Goal: Information Seeking & Learning: Learn about a topic

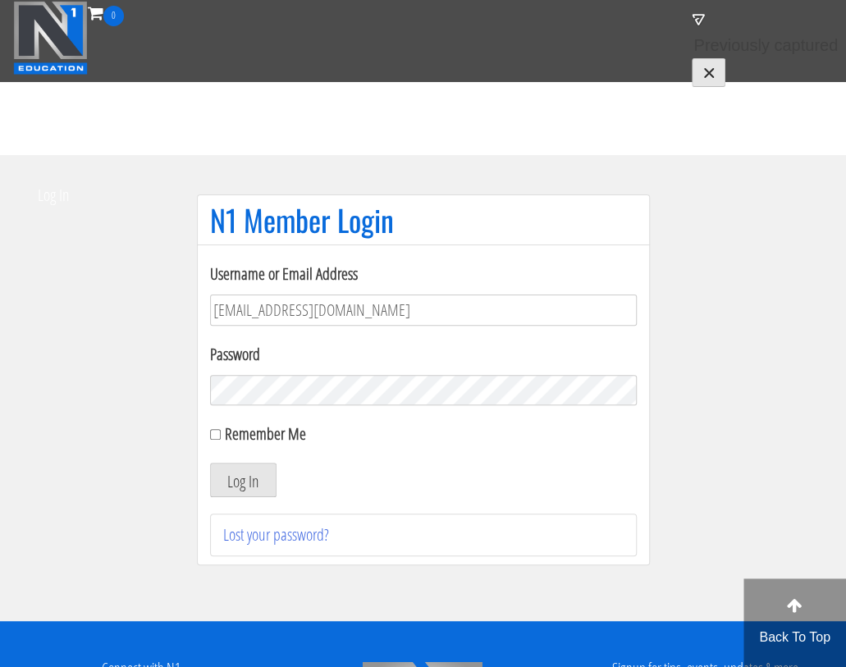
click at [273, 433] on label "Remember Me" at bounding box center [265, 434] width 81 height 22
click at [221, 433] on input "Remember Me" at bounding box center [215, 434] width 11 height 11
checkbox input "true"
click at [249, 469] on button "Log In" at bounding box center [243, 480] width 66 height 34
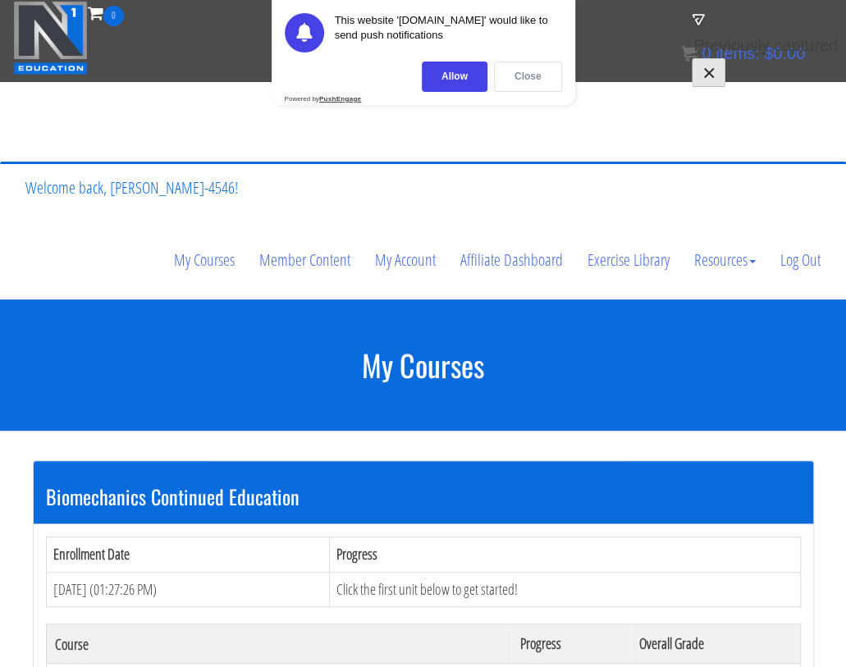
click at [516, 71] on div "Close" at bounding box center [528, 77] width 68 height 30
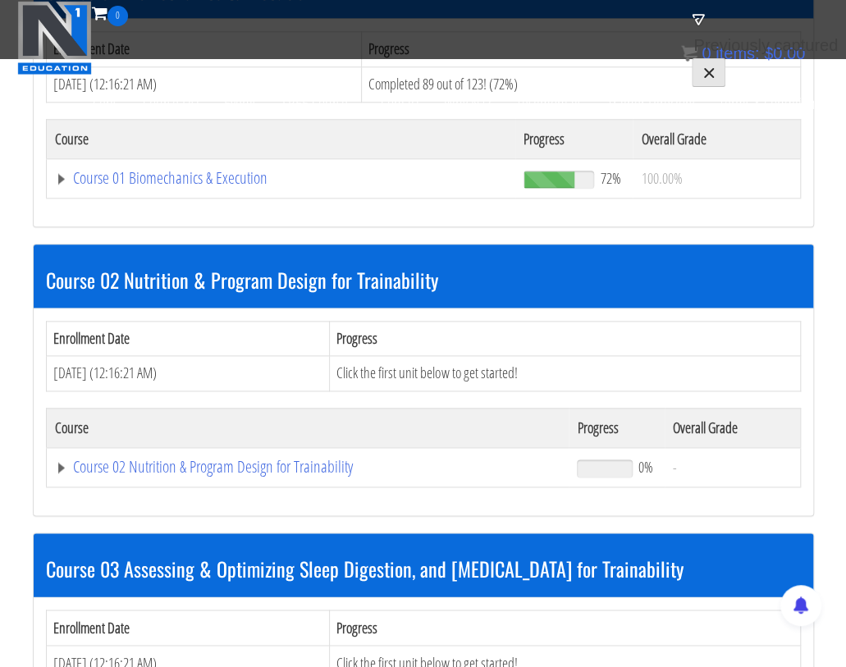
scroll to position [615, 0]
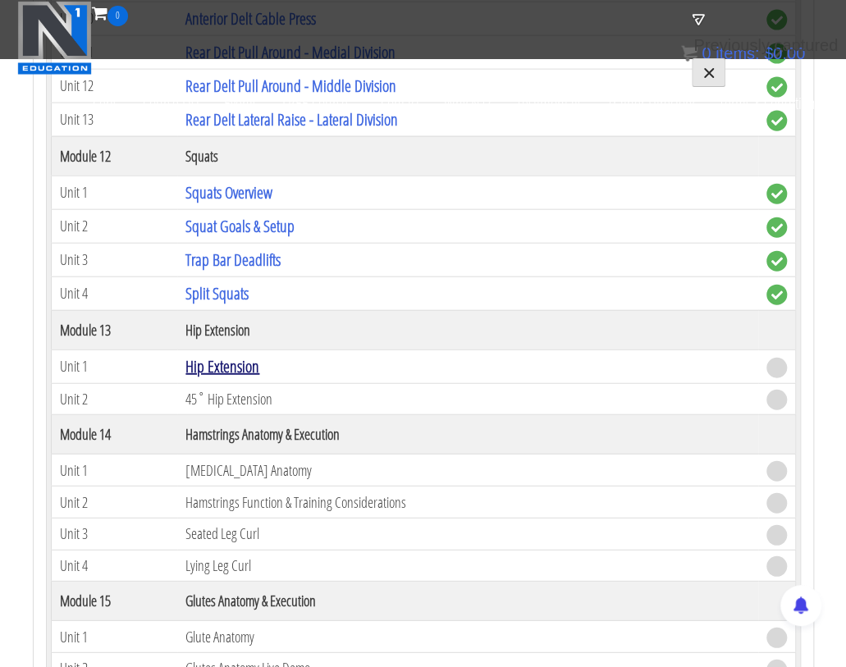
scroll to position [4000, 0]
click at [220, 355] on link "Hip Extension" at bounding box center [222, 366] width 74 height 22
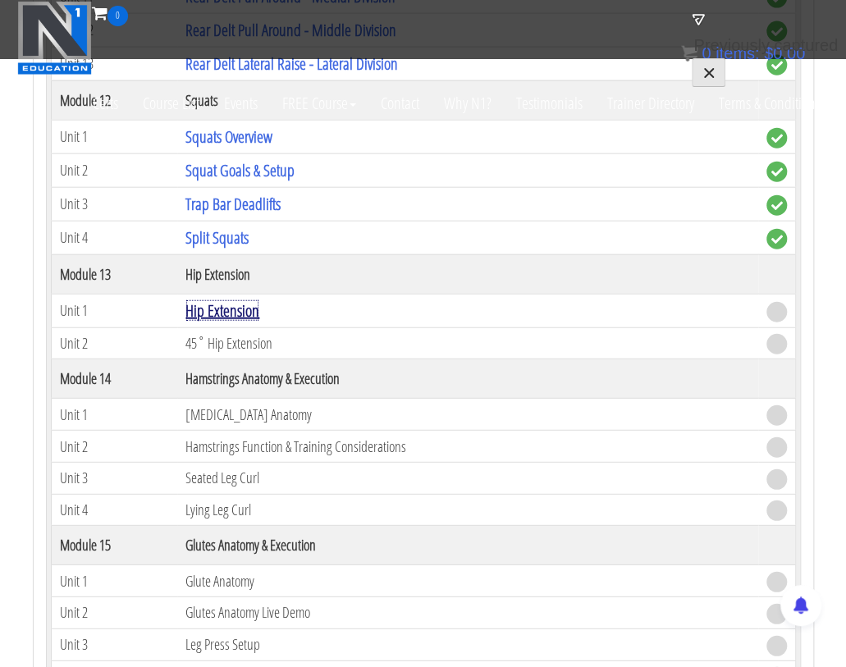
scroll to position [4062, 0]
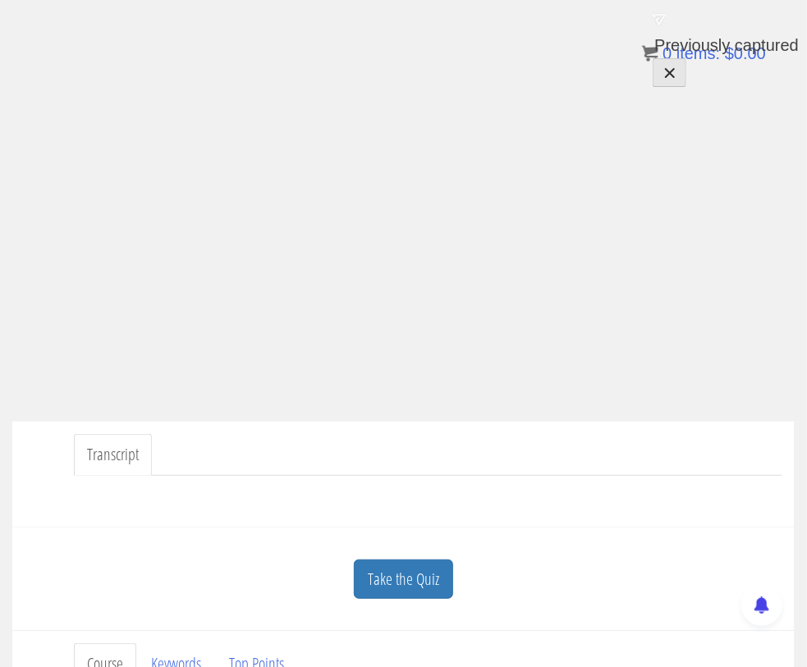
scroll to position [146, 0]
click at [112, 464] on link "Transcript" at bounding box center [113, 455] width 78 height 42
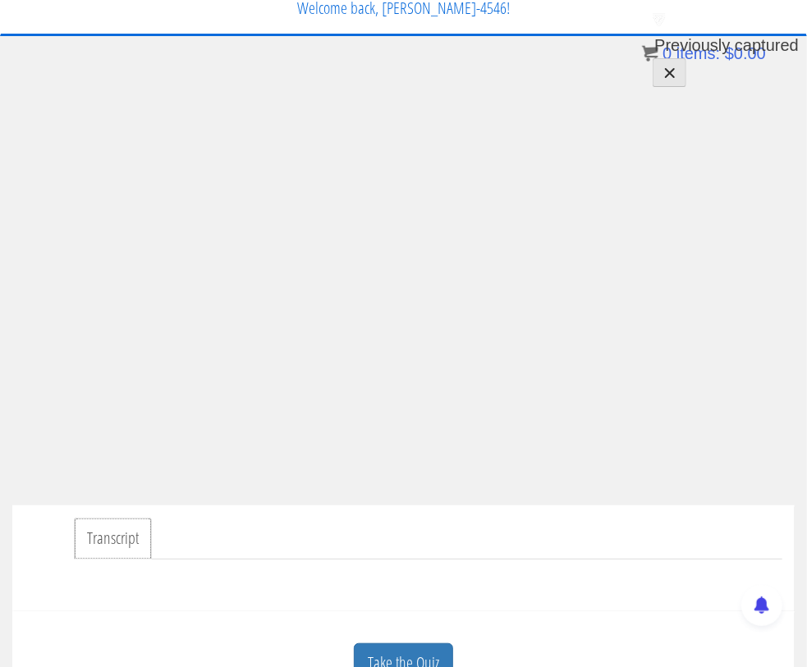
scroll to position [59, 0]
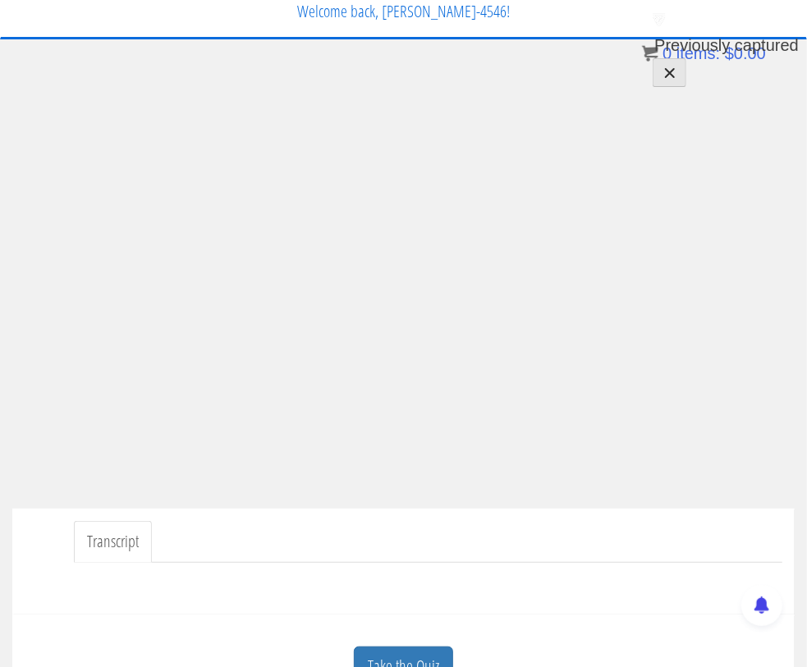
drag, startPoint x: 364, startPoint y: 535, endPoint x: 283, endPoint y: 527, distance: 81.7
click at [357, 534] on ul "Transcript" at bounding box center [428, 542] width 708 height 42
click at [450, 533] on ul "Transcript" at bounding box center [428, 542] width 708 height 42
click at [313, 526] on ul "Transcript" at bounding box center [428, 542] width 708 height 42
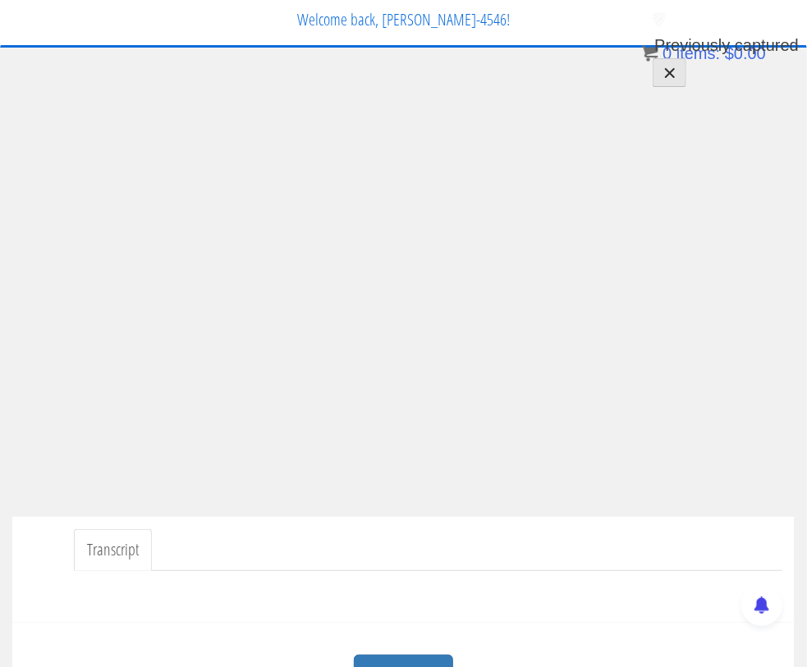
scroll to position [0, 0]
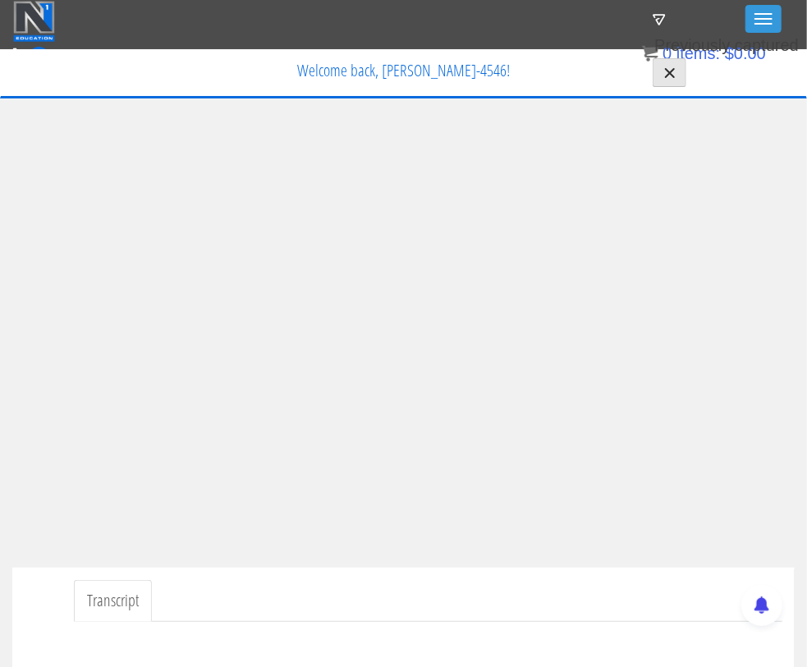
click at [346, 580] on ul "Transcript" at bounding box center [428, 601] width 708 height 42
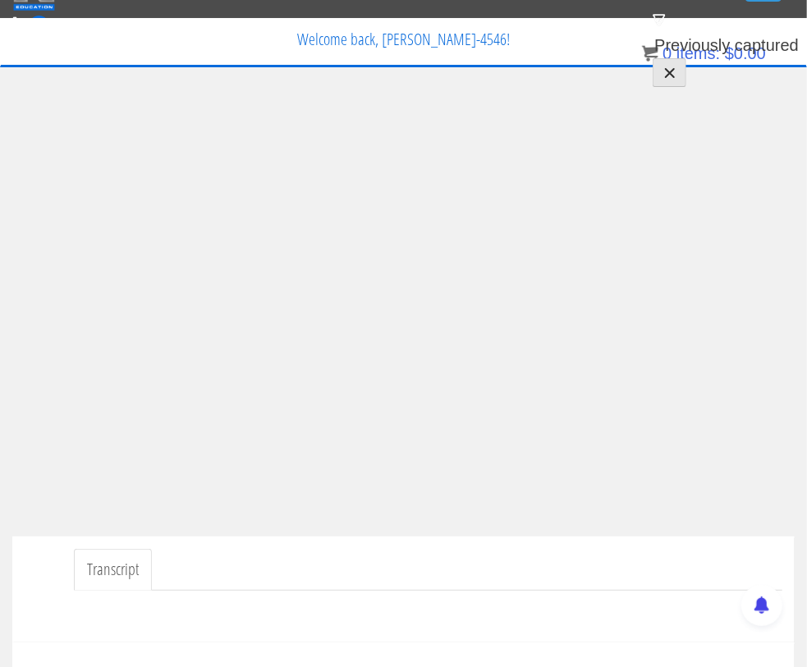
click at [528, 556] on ul "Transcript" at bounding box center [428, 570] width 708 height 42
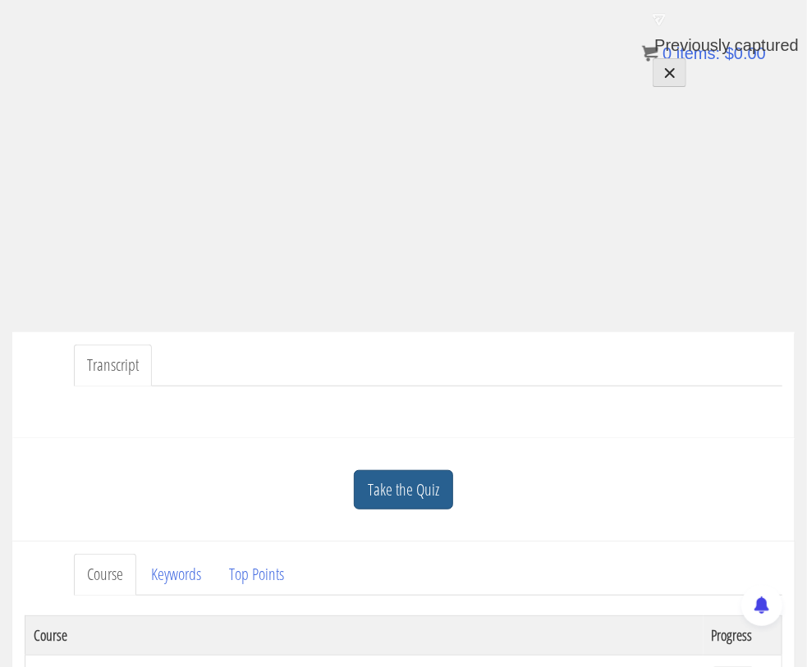
click at [396, 490] on link "Take the Quiz" at bounding box center [403, 490] width 99 height 40
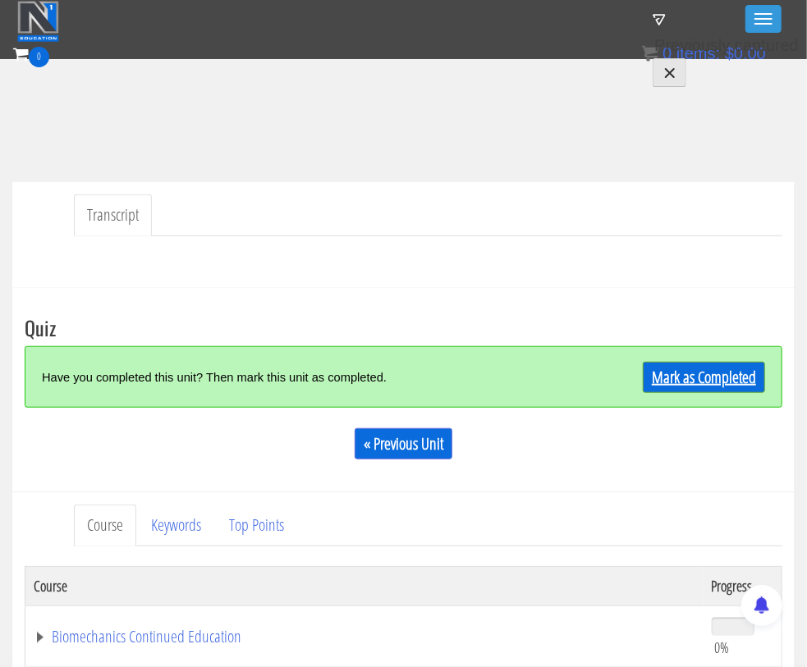
click at [657, 383] on link "Mark as Completed" at bounding box center [704, 377] width 122 height 31
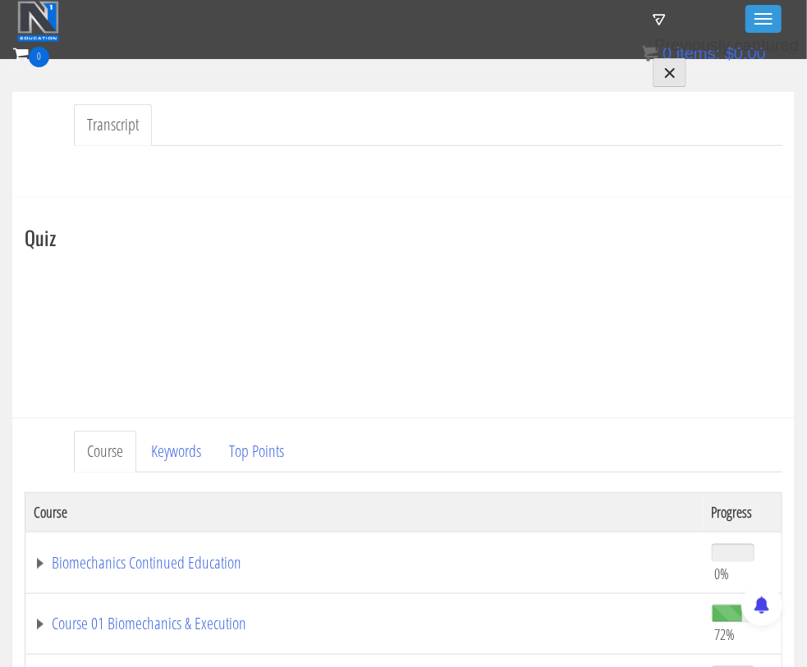
scroll to position [507, 0]
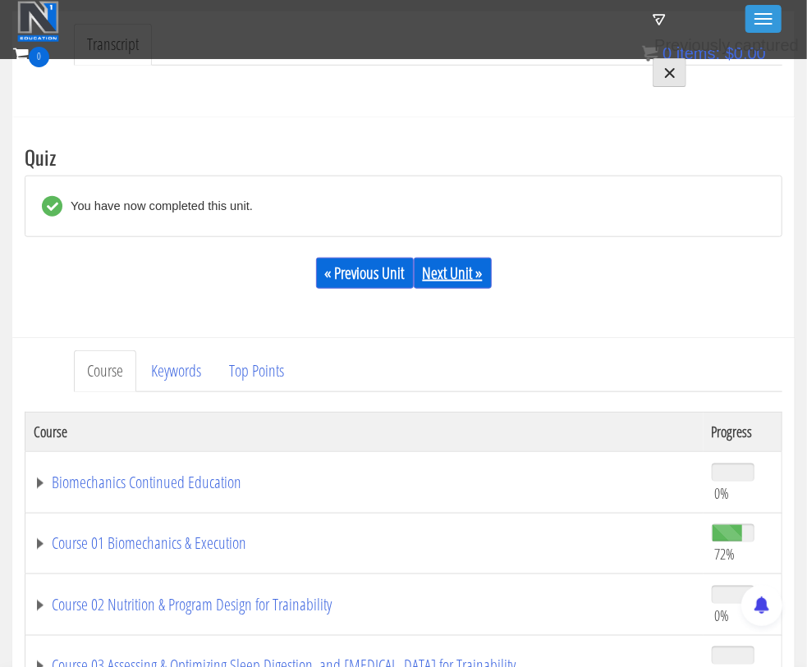
click at [442, 259] on link "Next Unit »" at bounding box center [453, 273] width 78 height 31
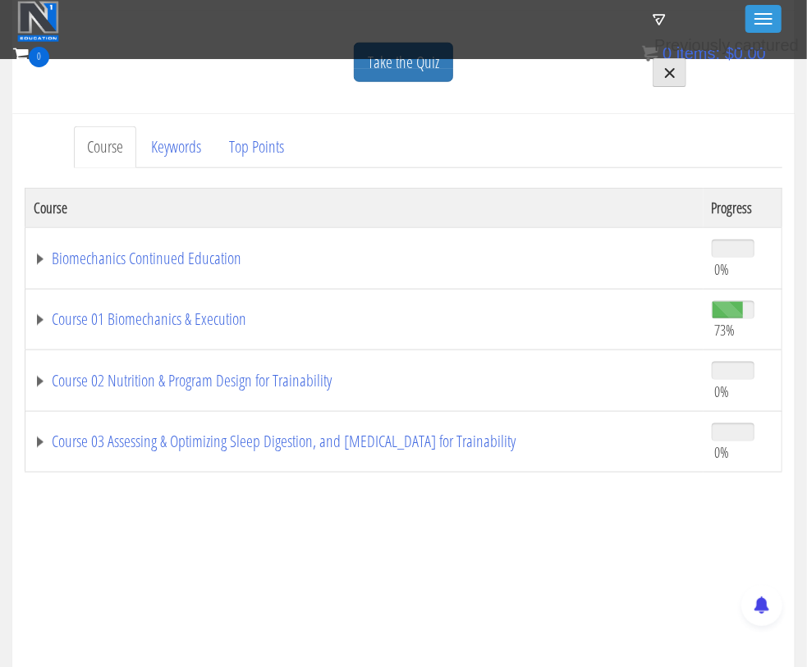
scroll to position [596, 0]
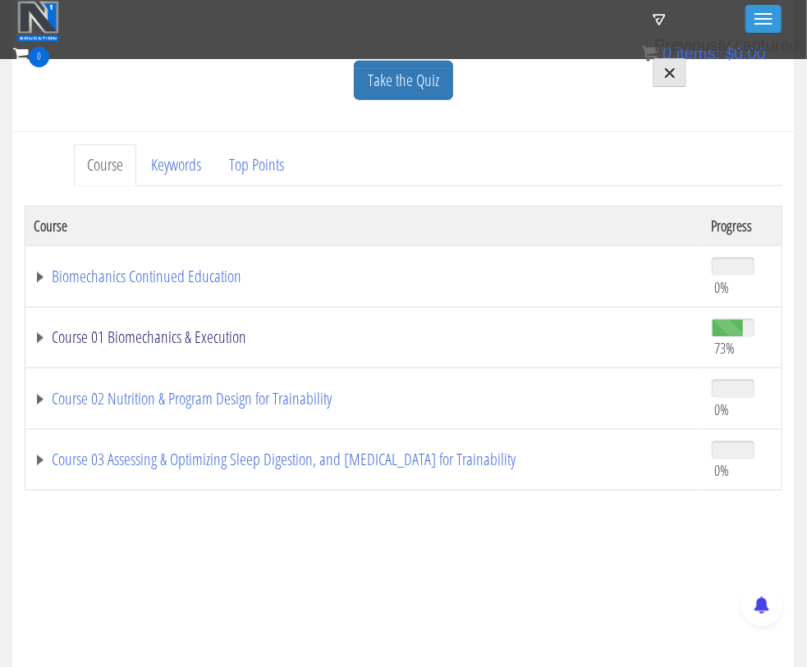
click at [39, 329] on link "Course 01 Biomechanics & Execution" at bounding box center [364, 337] width 661 height 16
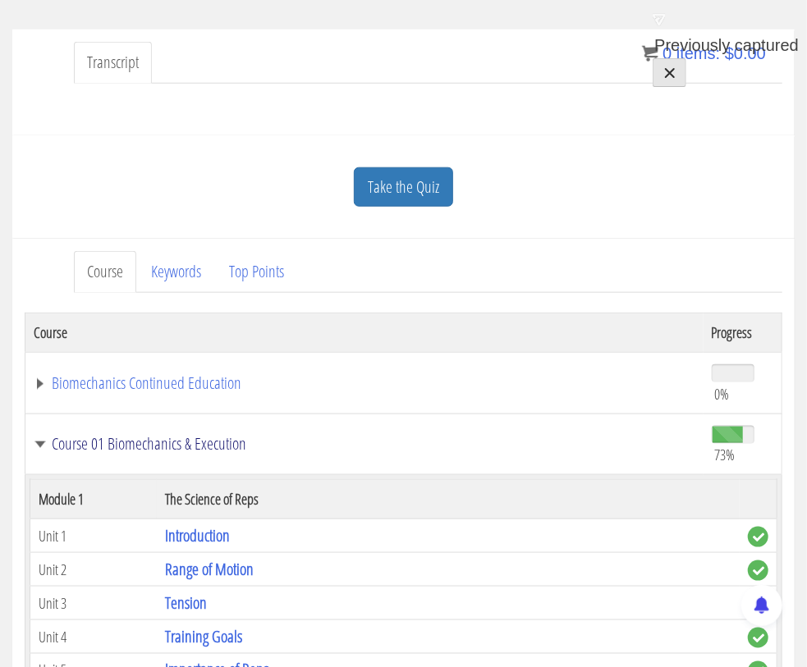
scroll to position [0, 0]
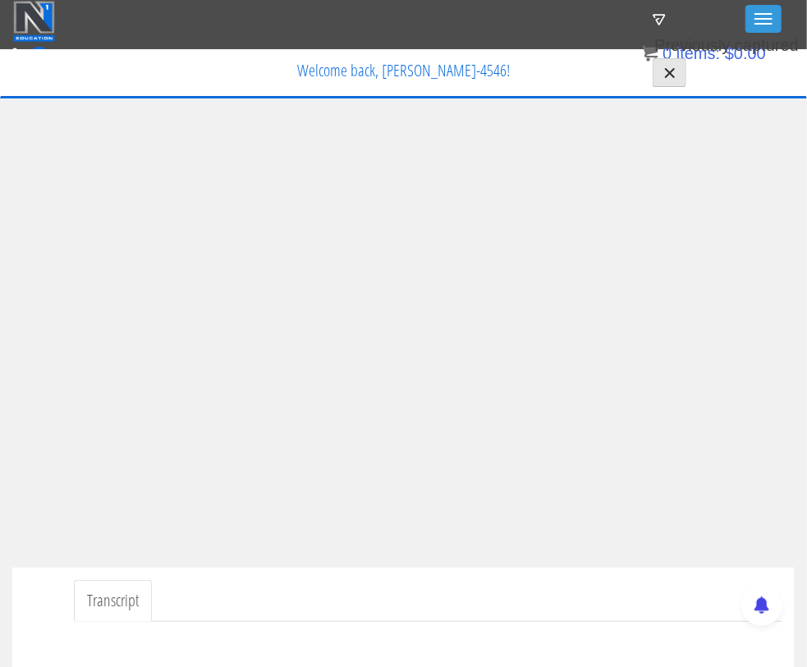
click at [329, 598] on ul "Transcript" at bounding box center [428, 601] width 708 height 42
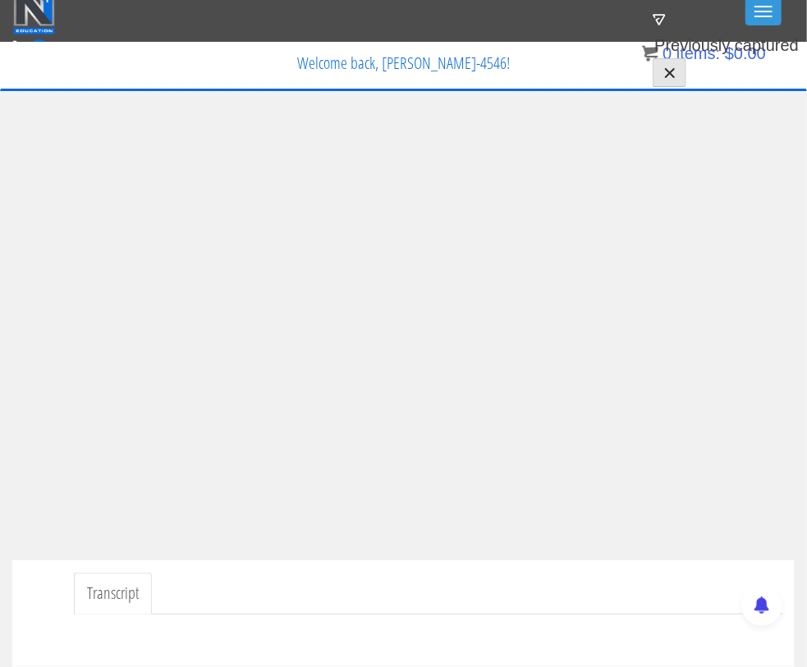
click at [368, 564] on div "Transcript" at bounding box center [403, 613] width 782 height 106
click at [412, 575] on ul "Transcript" at bounding box center [428, 594] width 708 height 42
click at [387, 578] on ul "Transcript" at bounding box center [428, 594] width 708 height 42
click at [433, 591] on ul "Transcript" at bounding box center [428, 594] width 708 height 42
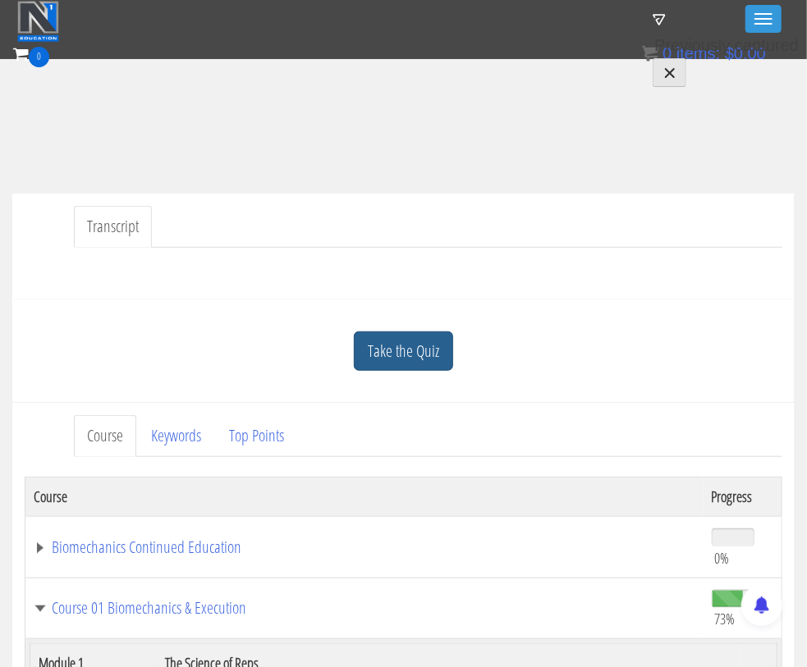
click at [401, 345] on link "Take the Quiz" at bounding box center [403, 352] width 99 height 40
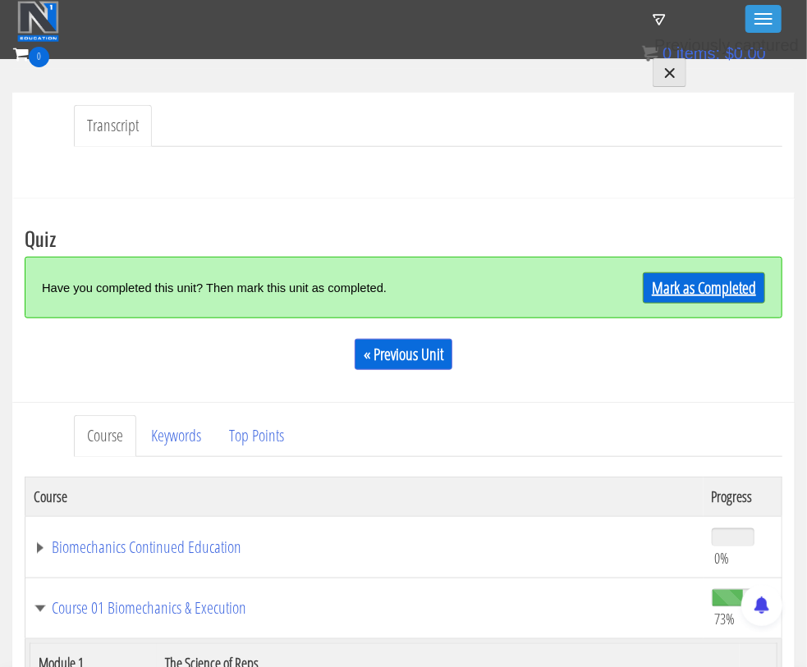
click at [703, 291] on link "Mark as Completed" at bounding box center [704, 287] width 122 height 31
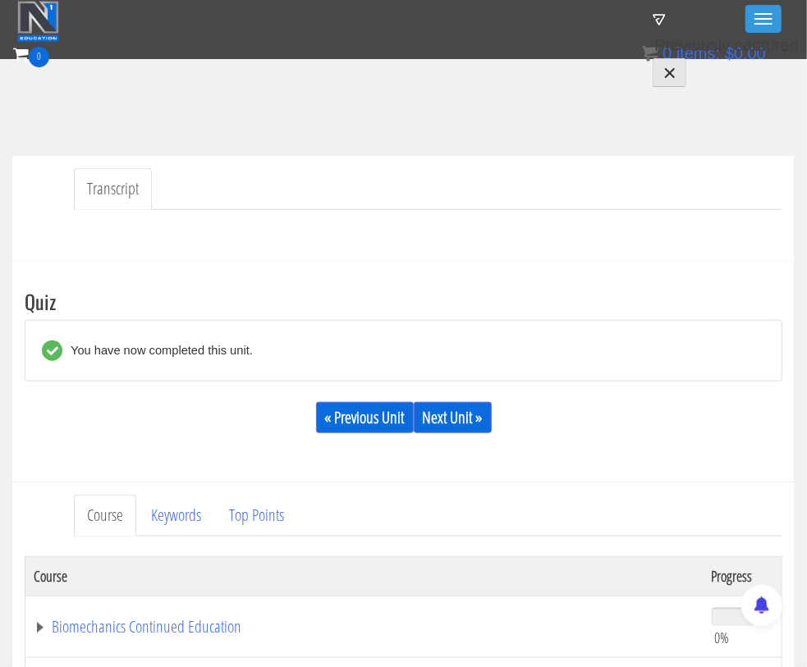
scroll to position [442, 0]
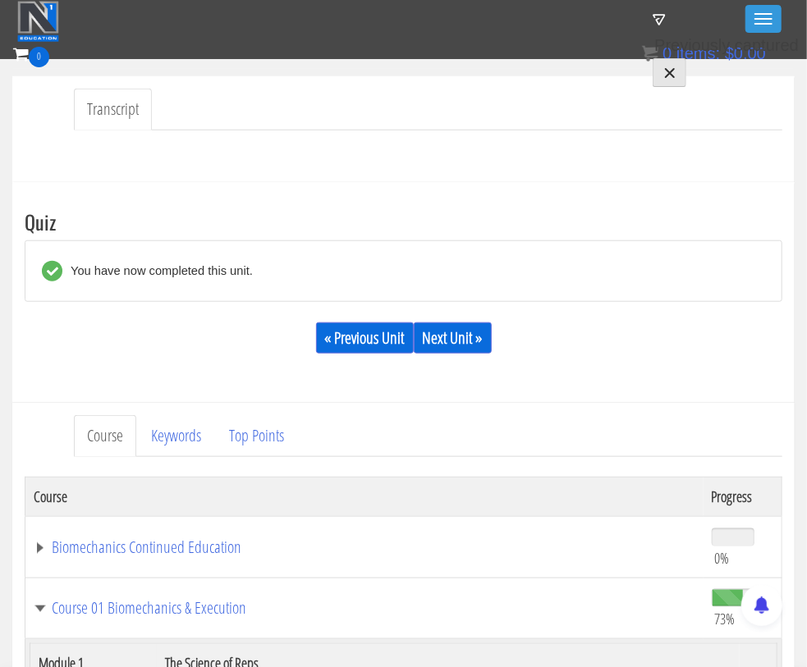
click at [504, 149] on div at bounding box center [403, 149] width 757 height 39
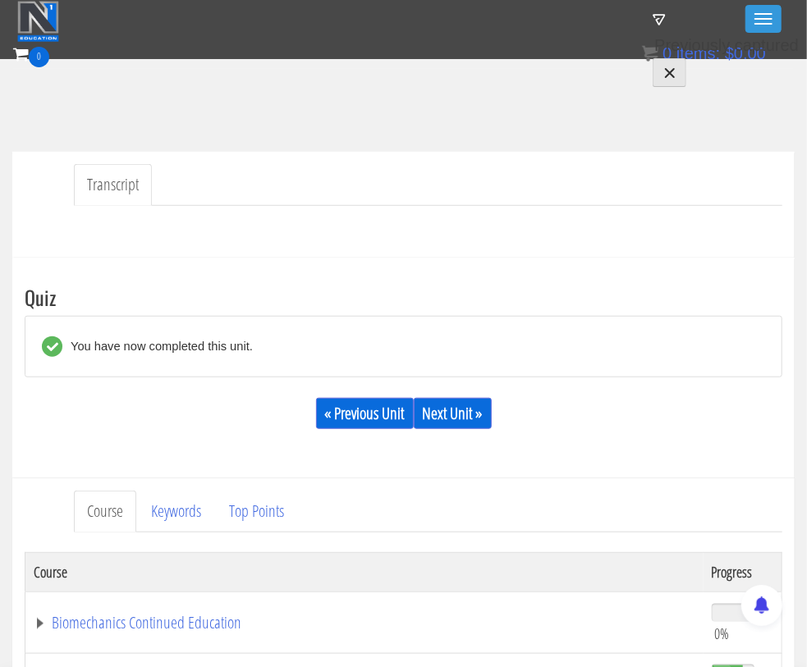
scroll to position [415, 0]
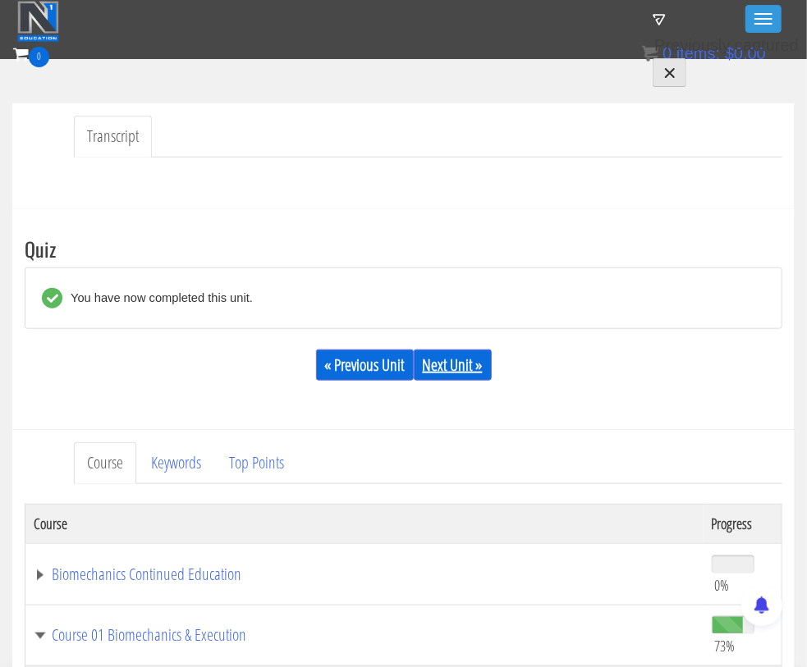
click at [446, 366] on link "Next Unit »" at bounding box center [453, 365] width 78 height 31
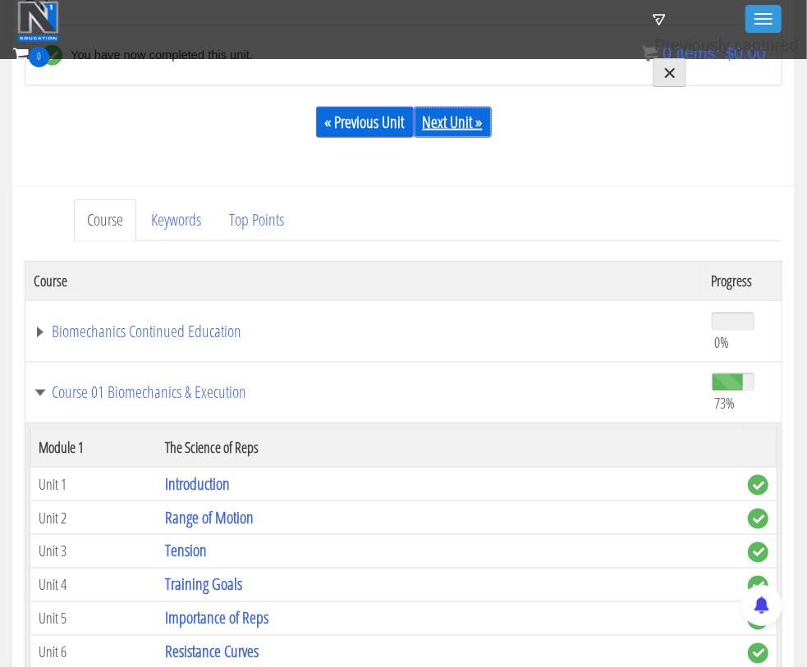
scroll to position [724, 0]
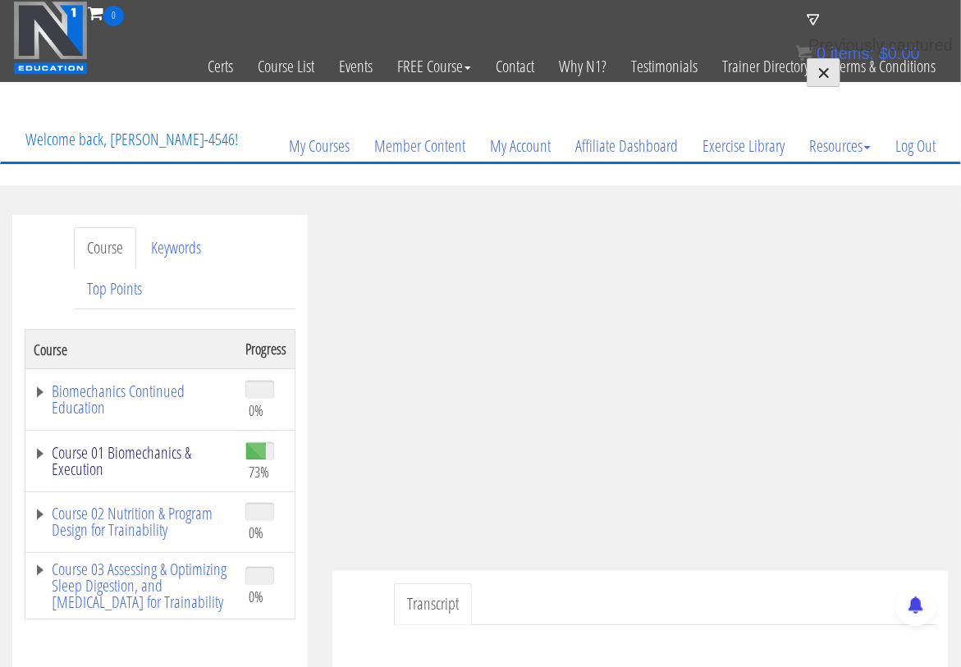
click at [34, 447] on link "Course 01 Biomechanics & Execution" at bounding box center [131, 461] width 195 height 33
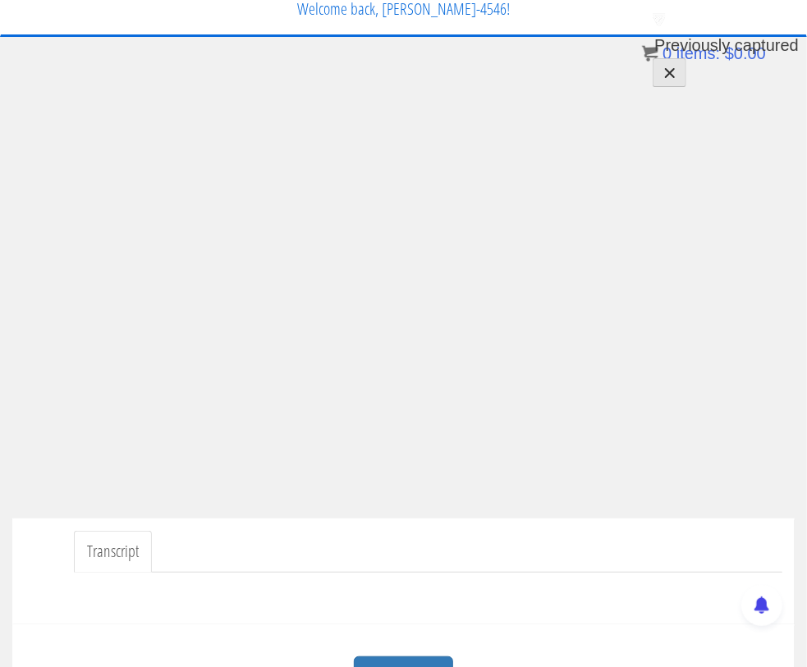
scroll to position [61, 0]
click at [369, 535] on ul "Transcript" at bounding box center [428, 553] width 708 height 42
click at [336, 548] on ul "Transcript" at bounding box center [428, 553] width 708 height 42
click at [442, 551] on ul "Transcript" at bounding box center [428, 553] width 708 height 42
click at [431, 548] on ul "Transcript" at bounding box center [428, 553] width 708 height 42
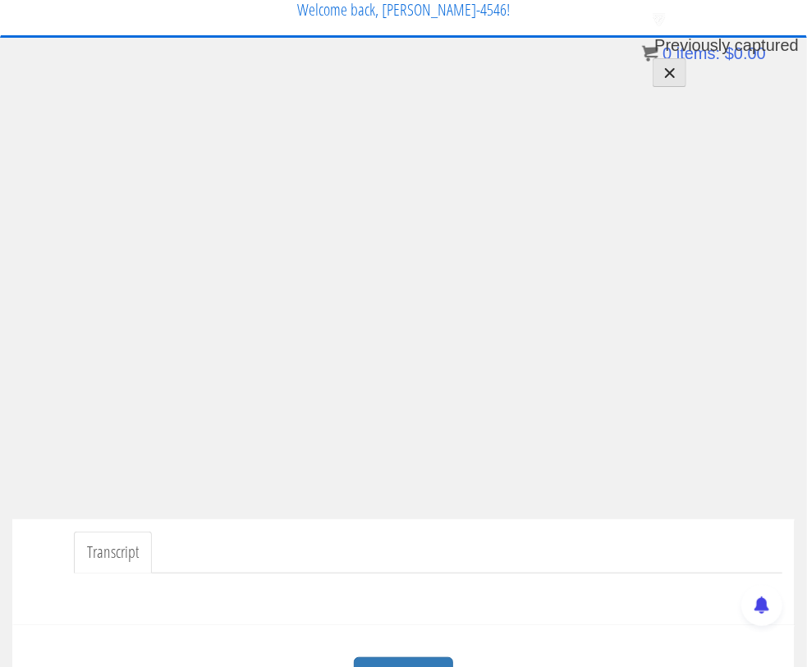
click at [289, 564] on ul "Transcript" at bounding box center [428, 553] width 708 height 42
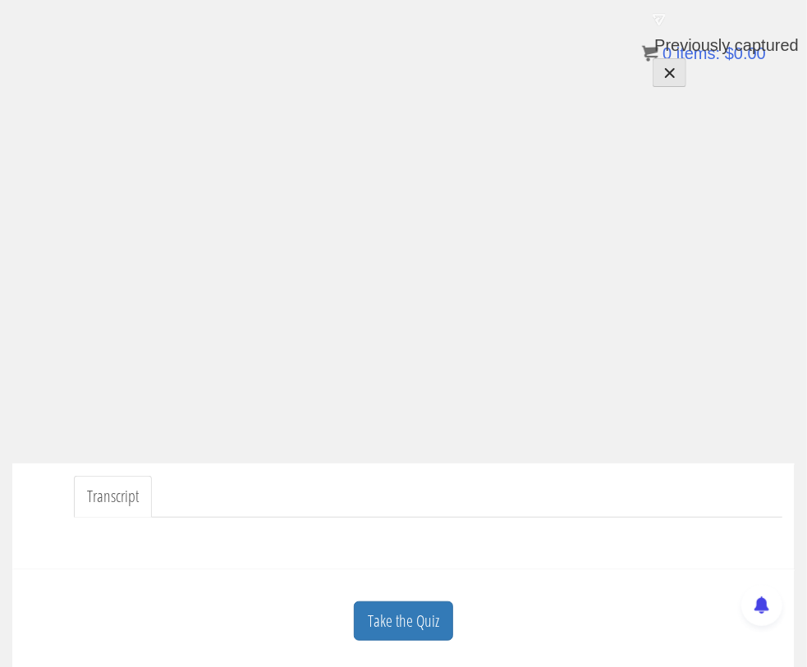
scroll to position [115, 0]
click at [396, 491] on ul "Transcript" at bounding box center [428, 499] width 708 height 42
click at [399, 488] on ul "Transcript" at bounding box center [428, 499] width 708 height 42
click at [404, 624] on link "Take the Quiz" at bounding box center [403, 623] width 99 height 40
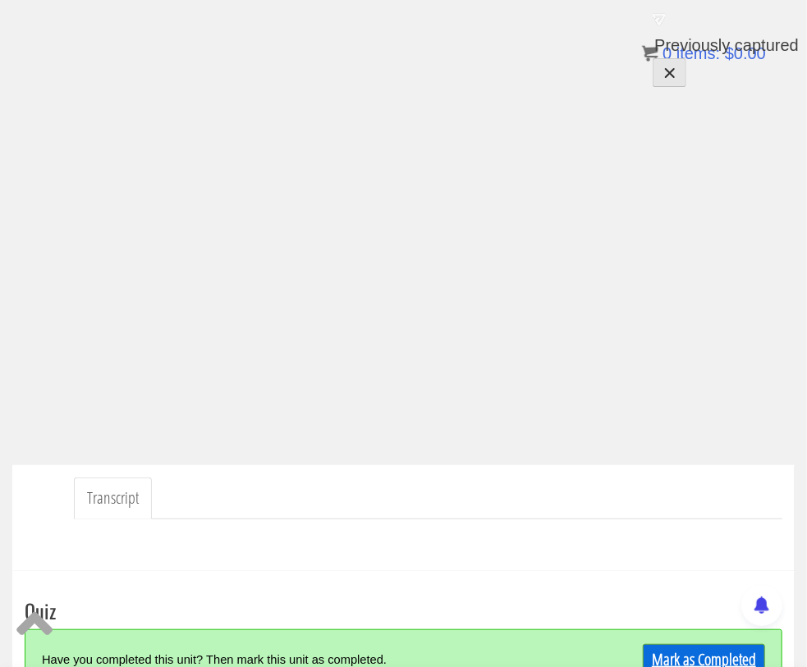
click at [661, 649] on link "Mark as Completed" at bounding box center [704, 659] width 122 height 31
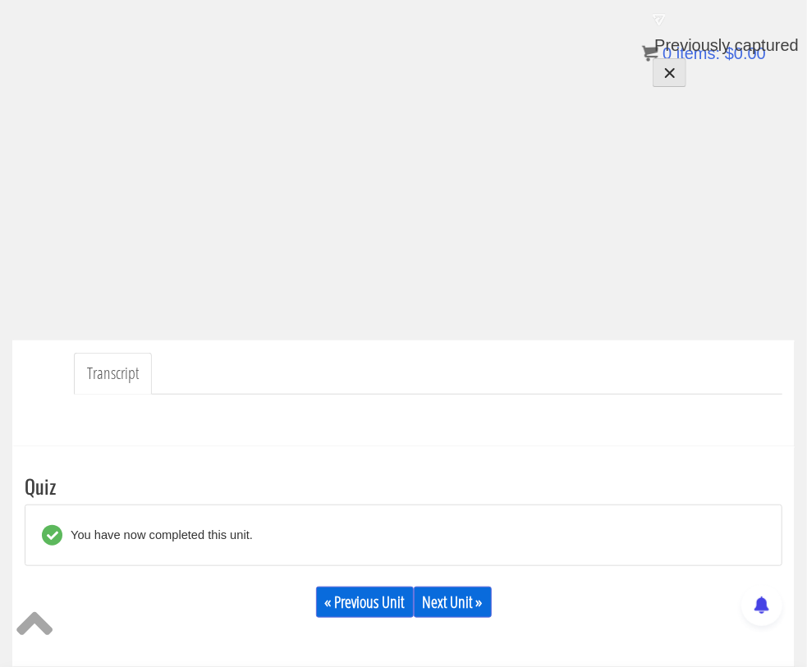
scroll to position [240, 0]
